Goal: Find specific fact: Find specific fact

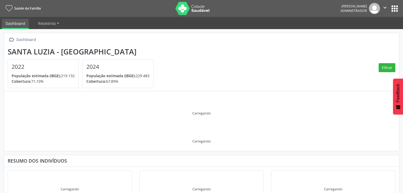
click at [396, 12] on button "apps" at bounding box center [394, 8] width 9 height 9
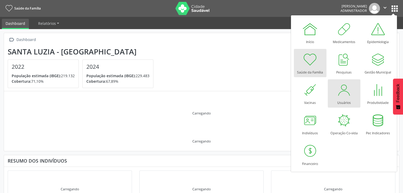
click at [340, 95] on div at bounding box center [344, 90] width 16 height 16
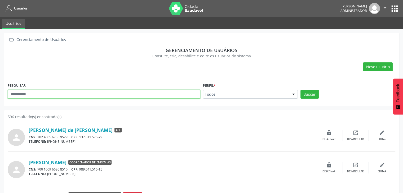
click at [163, 92] on input "text" at bounding box center [104, 94] width 193 height 9
paste input "**********"
click at [300, 90] on button "Buscar" at bounding box center [309, 94] width 18 height 9
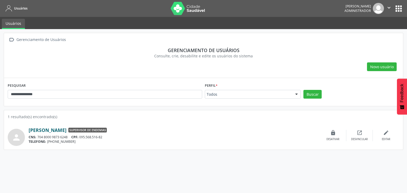
drag, startPoint x: 27, startPoint y: 127, endPoint x: 97, endPoint y: 127, distance: 69.9
click at [97, 127] on div "person [PERSON_NAME] Supervisor de Endemias CNS: 704 8000 9873 6248 CPF: 095.56…" at bounding box center [204, 135] width 392 height 21
copy div "[PERSON_NAME]"
drag, startPoint x: 108, startPoint y: 137, endPoint x: 117, endPoint y: 144, distance: 11.9
click at [73, 136] on div "CNS: 704 8000 9873 6248 CPF: 095.568.516-82" at bounding box center [174, 137] width 291 height 5
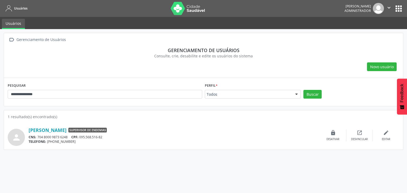
copy div "CPF: 095.568.516-82"
drag, startPoint x: 53, startPoint y: 99, endPoint x: 0, endPoint y: 92, distance: 53.5
click at [0, 92] on div "**********" at bounding box center [203, 111] width 407 height 164
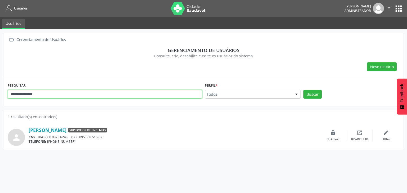
drag, startPoint x: 58, startPoint y: 98, endPoint x: 3, endPoint y: 95, distance: 55.2
click at [0, 95] on div "**********" at bounding box center [203, 111] width 407 height 164
paste input "text"
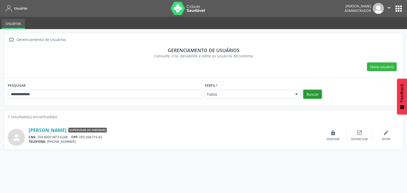
click at [314, 95] on button "Buscar" at bounding box center [312, 94] width 18 height 9
drag, startPoint x: 25, startPoint y: 124, endPoint x: 77, endPoint y: 123, distance: 51.9
click at [77, 123] on div "person [PERSON_NAME] Supervisor de Endemias CNS: 708 0028 3650 9120 CPF: 014.41…" at bounding box center [204, 133] width 392 height 26
copy div "[PERSON_NAME]"
drag, startPoint x: 100, startPoint y: 137, endPoint x: 134, endPoint y: 132, distance: 34.3
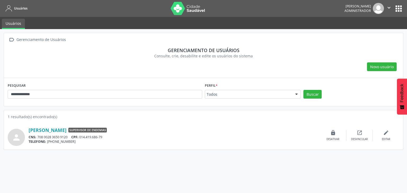
click at [72, 137] on div "CNS: 708 0028 3650 9120 CPF: 014.419.686-79" at bounding box center [174, 137] width 291 height 5
copy div "CPF: 014.419.686-79"
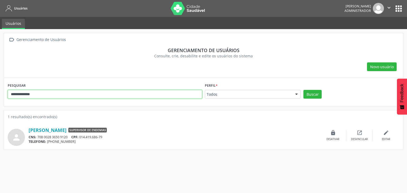
drag, startPoint x: 28, startPoint y: 93, endPoint x: 0, endPoint y: 87, distance: 29.1
click at [0, 87] on div "**********" at bounding box center [203, 111] width 407 height 164
paste input "*"
click at [303, 90] on button "Buscar" at bounding box center [312, 94] width 18 height 9
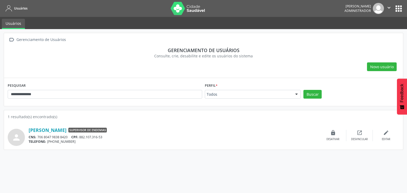
drag, startPoint x: 26, startPoint y: 127, endPoint x: 86, endPoint y: 124, distance: 60.0
click at [86, 124] on div "person [PERSON_NAME] Supervisor de Endemias CNS: 706 8047 9838 8420 CPF: 882.10…" at bounding box center [204, 133] width 392 height 26
copy div "[PERSON_NAME]"
drag, startPoint x: 106, startPoint y: 138, endPoint x: 72, endPoint y: 137, distance: 33.9
click at [72, 137] on div "CNS: 706 8047 9838 8420 CPF: 882.107.316-53" at bounding box center [174, 137] width 291 height 5
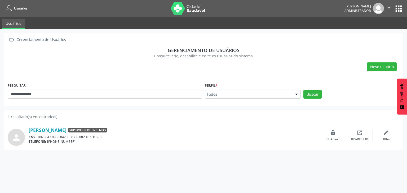
copy div "CPF: 882.107.316-53"
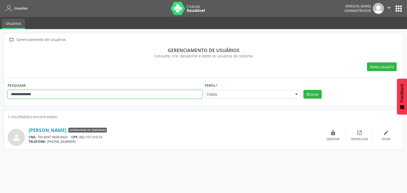
drag, startPoint x: 4, startPoint y: 95, endPoint x: 0, endPoint y: 94, distance: 4.2
click at [0, 94] on div "**********" at bounding box center [203, 111] width 407 height 164
paste input "text"
click at [303, 90] on button "Buscar" at bounding box center [312, 94] width 18 height 9
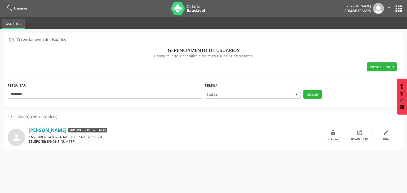
drag, startPoint x: 26, startPoint y: 128, endPoint x: 99, endPoint y: 134, distance: 73.1
click at [81, 132] on div "person [PERSON_NAME] Supervisor de Endemias CNS: 700 4024 9372 6341 CPF: 562.37…" at bounding box center [204, 135] width 392 height 21
copy div "[PERSON_NAME]"
drag, startPoint x: 113, startPoint y: 142, endPoint x: 106, endPoint y: 138, distance: 8.1
click at [113, 142] on div "TELEFONE: [PHONE_NUMBER]" at bounding box center [174, 142] width 291 height 5
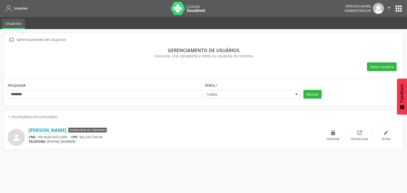
drag, startPoint x: 108, startPoint y: 138, endPoint x: 72, endPoint y: 138, distance: 36.6
click at [72, 138] on div "CNS: 700 4024 9372 6341 CPF: 562.370.736-04" at bounding box center [174, 137] width 291 height 5
copy div "CPF: 562.370.736-04"
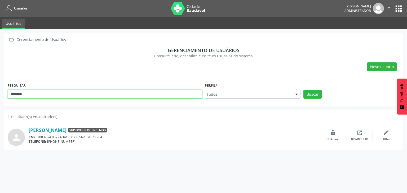
drag, startPoint x: 53, startPoint y: 96, endPoint x: 2, endPoint y: 97, distance: 50.6
click at [0, 96] on div " Gerenciamento de Usuários Gerenciamento de usuários Consulte, crie, desabilit…" at bounding box center [203, 111] width 407 height 164
paste input "**"
type input "**********"
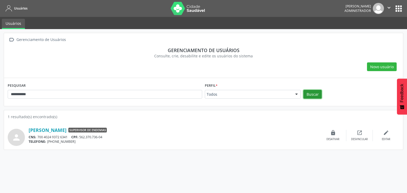
click at [312, 97] on button "Buscar" at bounding box center [312, 94] width 18 height 9
drag, startPoint x: 23, startPoint y: 126, endPoint x: 71, endPoint y: 124, distance: 48.3
click at [71, 124] on div "person [PERSON_NAME] Supervisor de Endemias CNS: 700 4054 2458 0549 CPF: 084.82…" at bounding box center [204, 133] width 392 height 26
copy div "[PERSON_NAME]"
drag, startPoint x: 106, startPoint y: 136, endPoint x: 70, endPoint y: 135, distance: 36.0
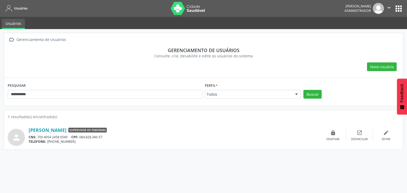
click at [70, 135] on div "CNS: 700 4054 2458 0549 CPF: 084.828.346-57" at bounding box center [174, 137] width 291 height 5
copy div "CPF: 084.828.346-57"
